Goal: Task Accomplishment & Management: Manage account settings

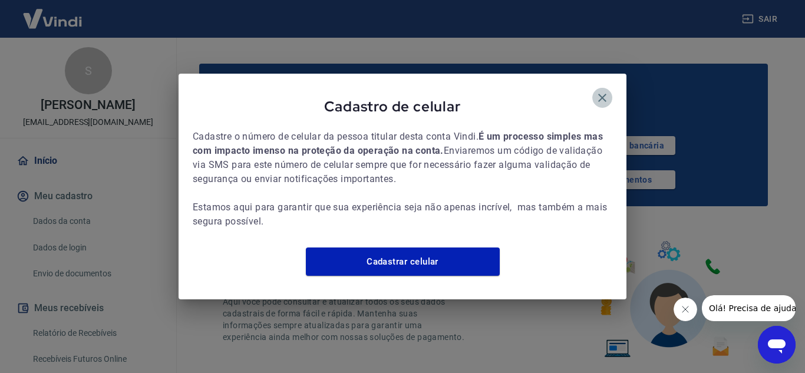
click at [597, 91] on icon "button" at bounding box center [602, 98] width 14 height 14
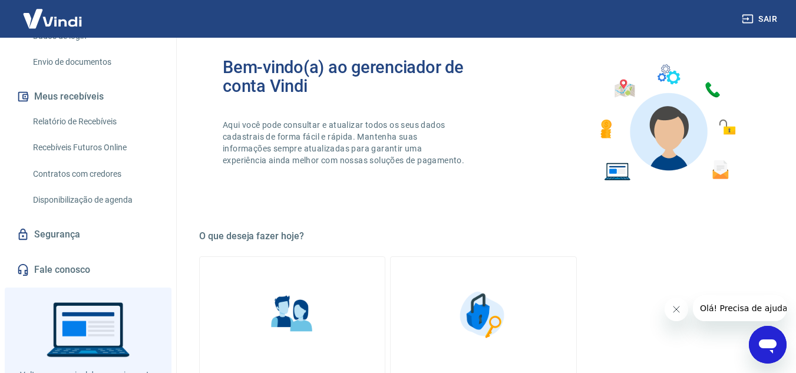
scroll to position [134, 0]
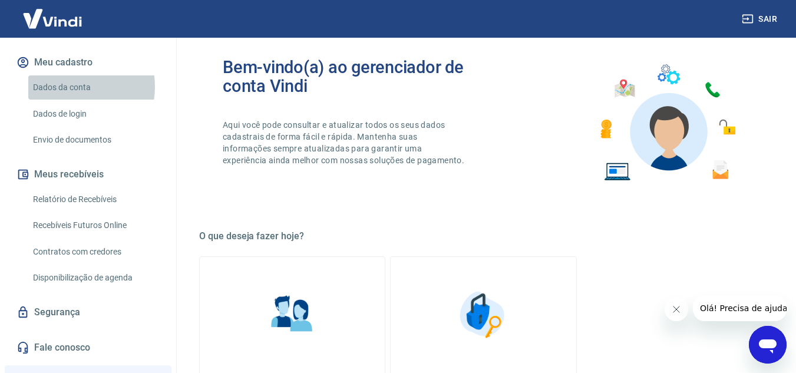
click at [70, 87] on link "Dados da conta" at bounding box center [95, 87] width 134 height 24
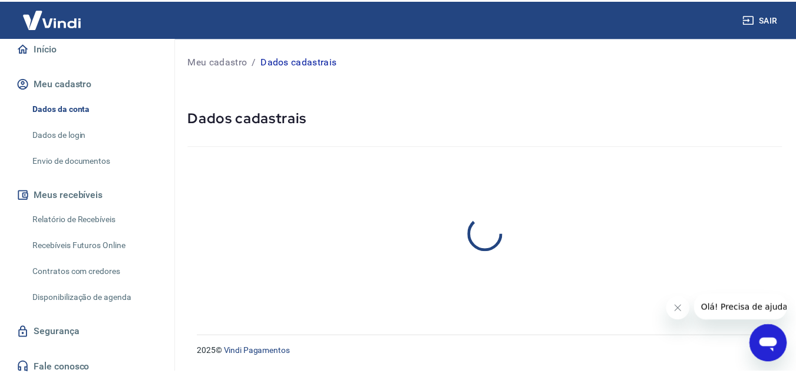
scroll to position [75, 0]
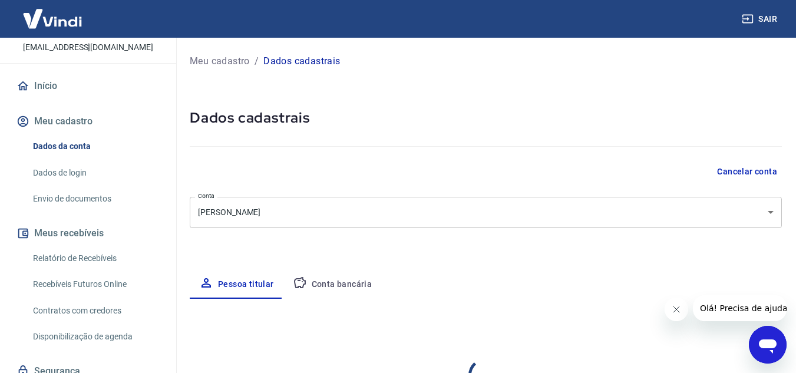
select select "SP"
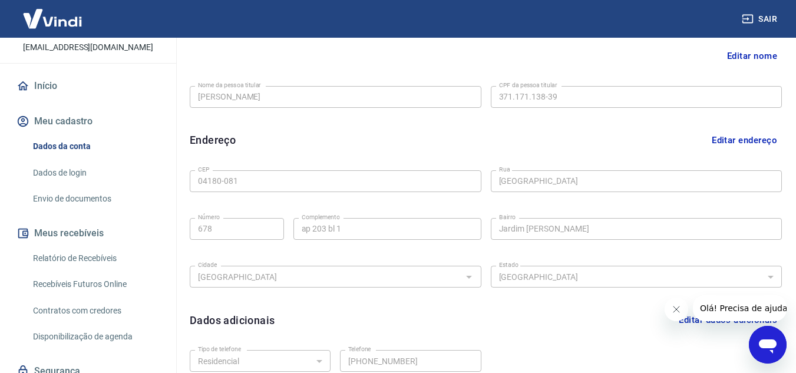
scroll to position [381, 0]
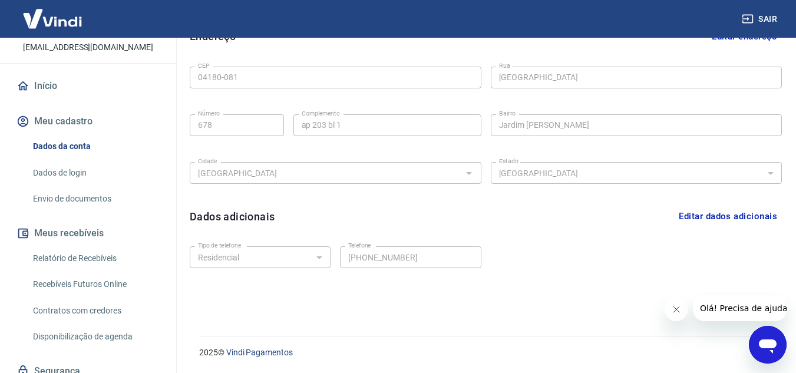
click at [64, 171] on link "Dados de login" at bounding box center [95, 173] width 134 height 24
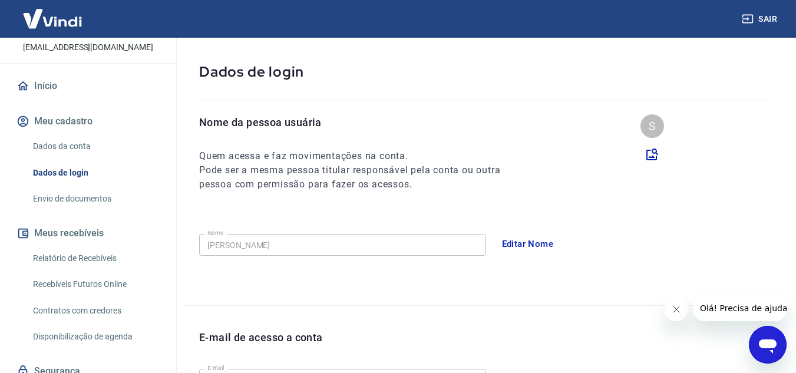
scroll to position [47, 0]
